Goal: Check status: Check status

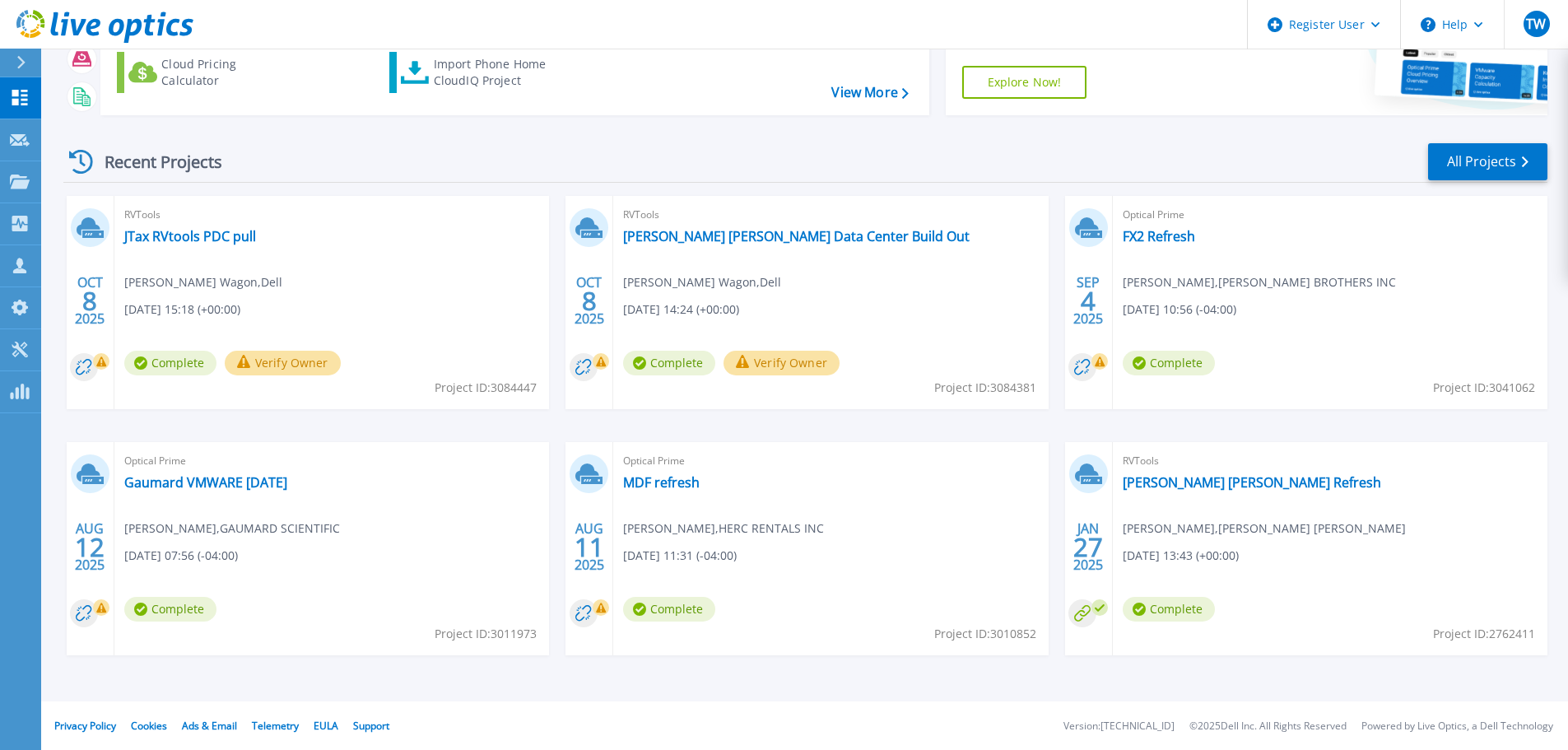
scroll to position [162, 0]
click at [1186, 476] on link "[PERSON_NAME] [PERSON_NAME] Refresh" at bounding box center [1251, 482] width 259 height 17
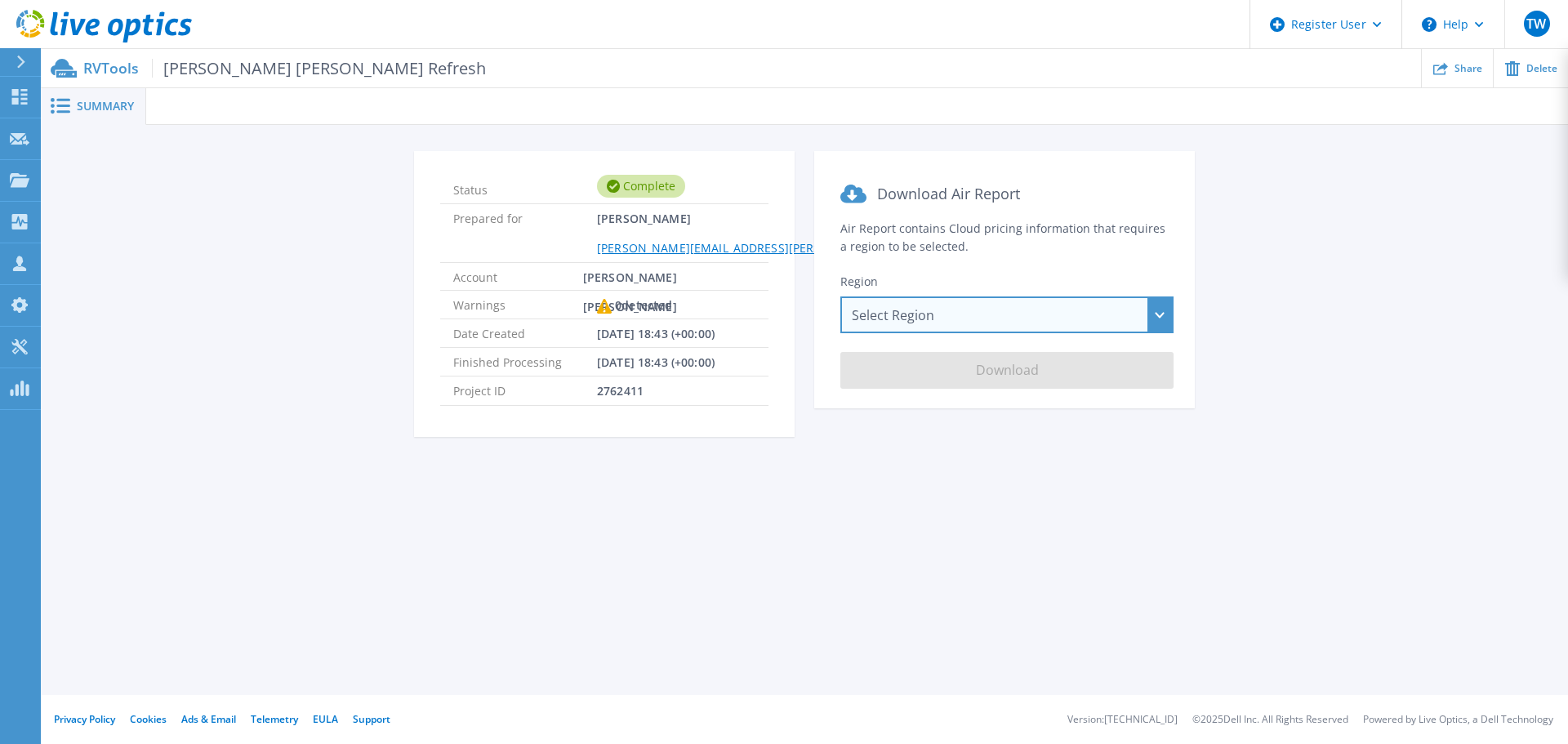
click at [923, 316] on div "Select Region Asia Pacific (Hong Kong) Asia Pacific (Mumbai) Asia Pacific (Seou…" at bounding box center [1007, 315] width 333 height 36
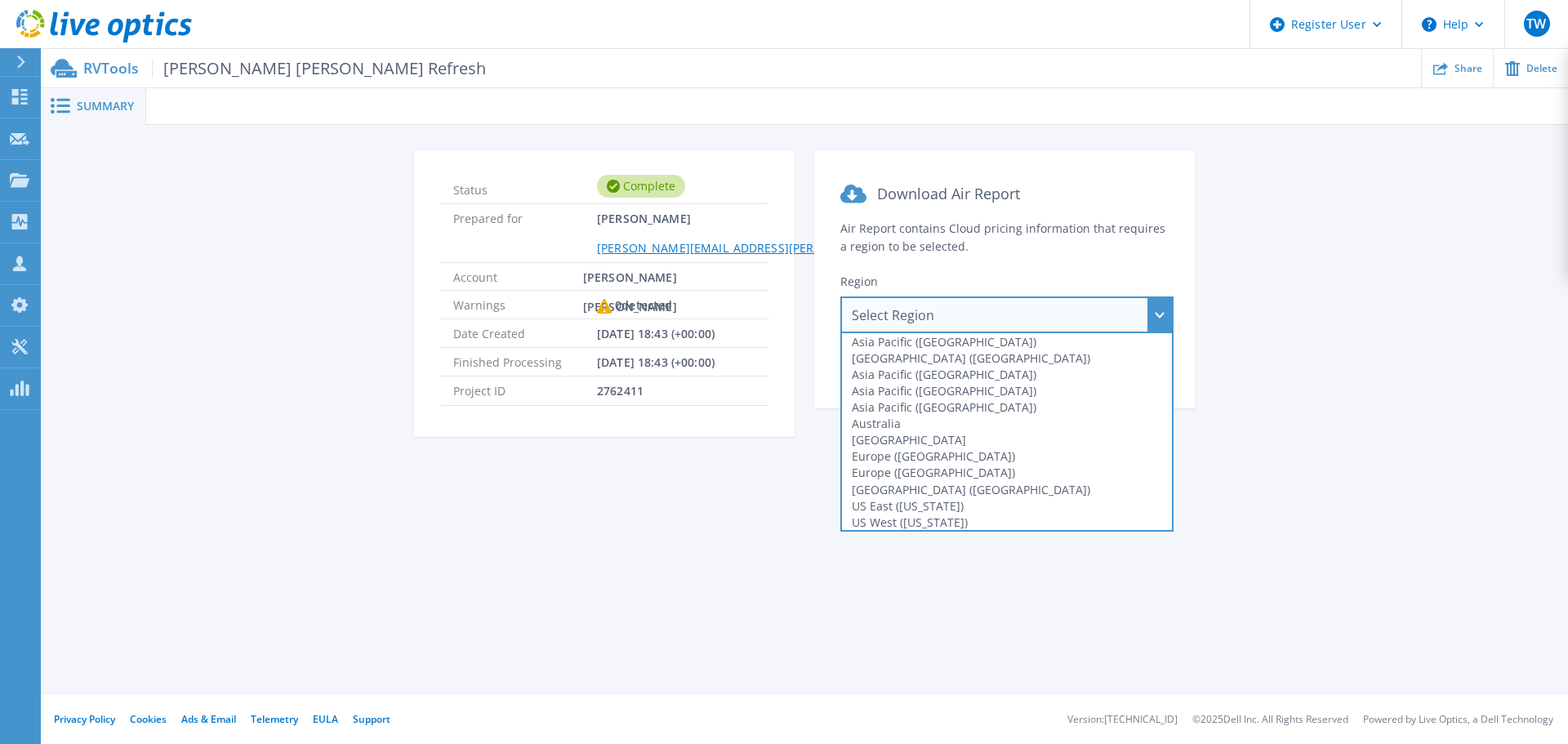
click at [923, 319] on div "Select Region Asia Pacific (Hong Kong) Asia Pacific (Mumbai) Asia Pacific (Seou…" at bounding box center [1007, 315] width 333 height 36
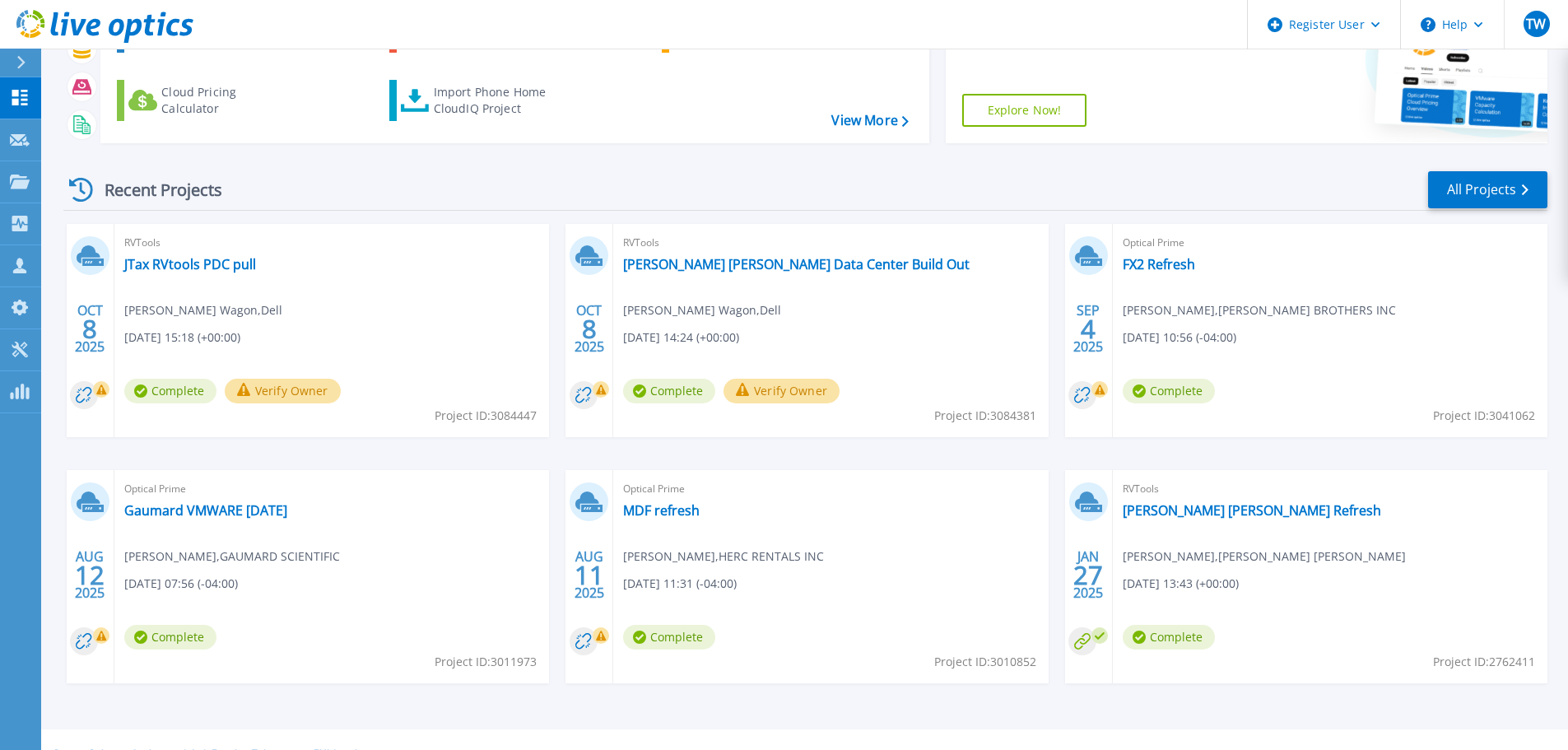
scroll to position [162, 0]
